Goal: Browse casually

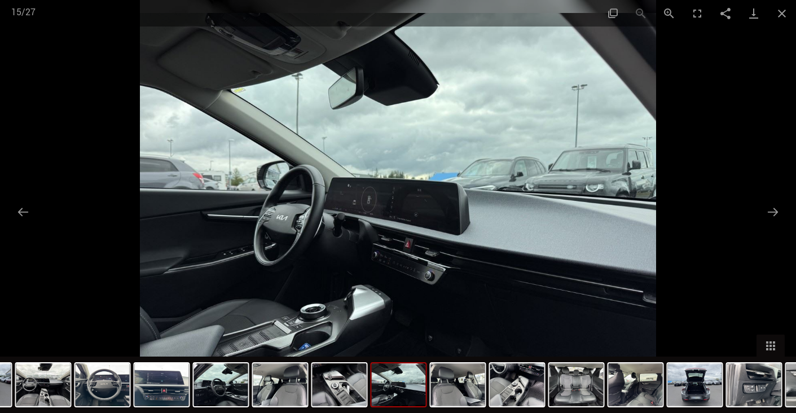
scroll to position [226, 0]
click at [773, 213] on button "Next slide" at bounding box center [773, 212] width 24 height 22
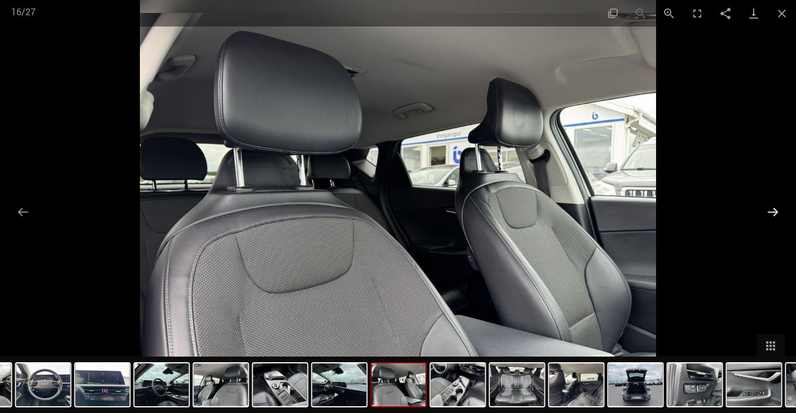
click at [773, 213] on button "Next slide" at bounding box center [773, 212] width 24 height 22
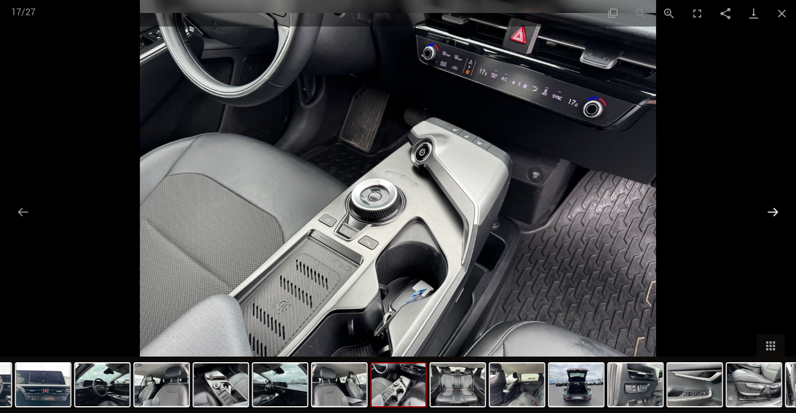
click at [773, 213] on button "Next slide" at bounding box center [773, 212] width 24 height 22
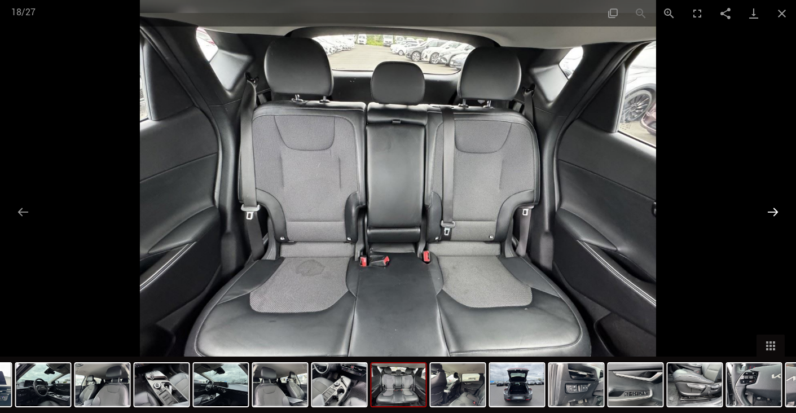
click at [771, 213] on button "Next slide" at bounding box center [773, 212] width 24 height 22
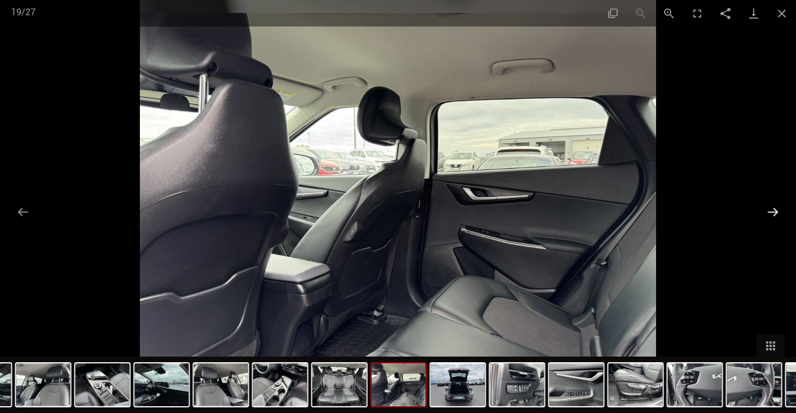
click at [771, 213] on button "Next slide" at bounding box center [773, 212] width 24 height 22
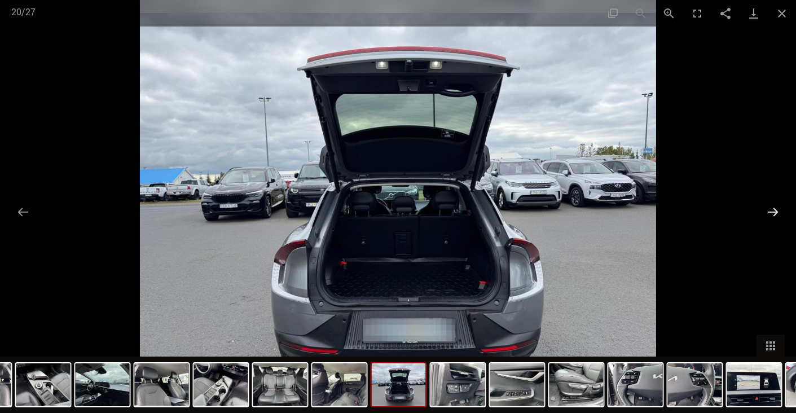
click at [771, 213] on button "Next slide" at bounding box center [773, 212] width 24 height 22
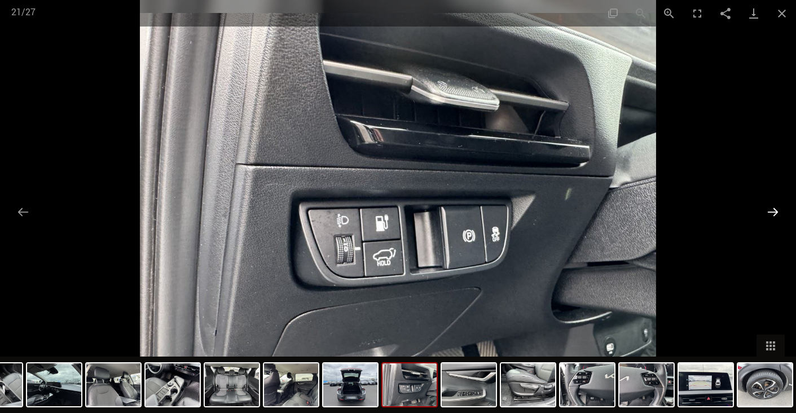
click at [771, 213] on button "Next slide" at bounding box center [773, 212] width 24 height 22
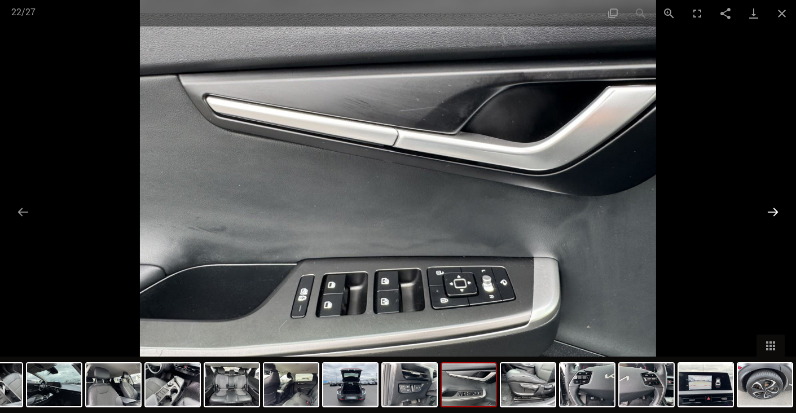
click at [771, 213] on button "Next slide" at bounding box center [773, 212] width 24 height 22
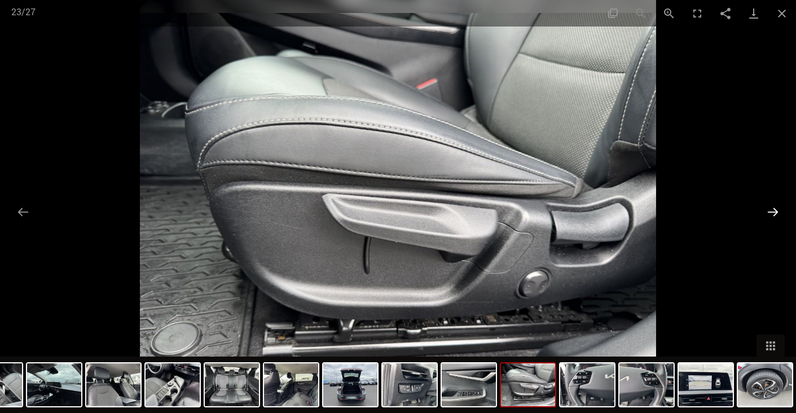
click at [771, 213] on button "Next slide" at bounding box center [773, 212] width 24 height 22
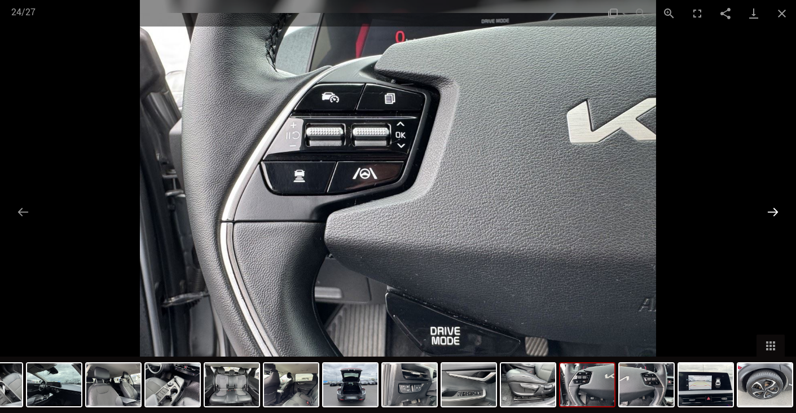
click at [771, 213] on button "Next slide" at bounding box center [773, 212] width 24 height 22
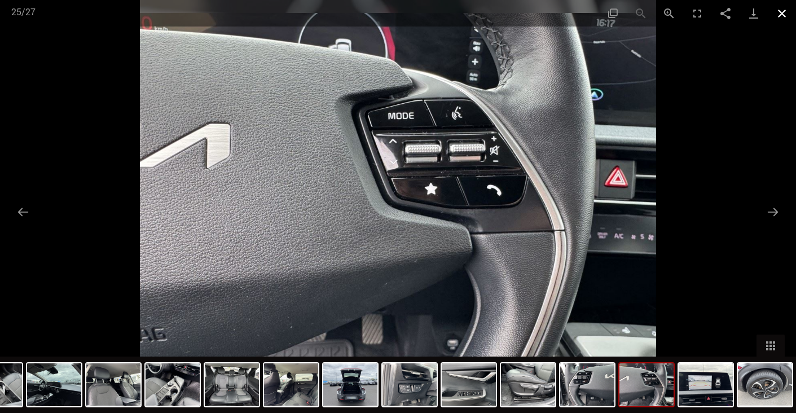
click at [781, 13] on button "Close gallery" at bounding box center [781, 13] width 28 height 27
